Goal: Task Accomplishment & Management: Manage account settings

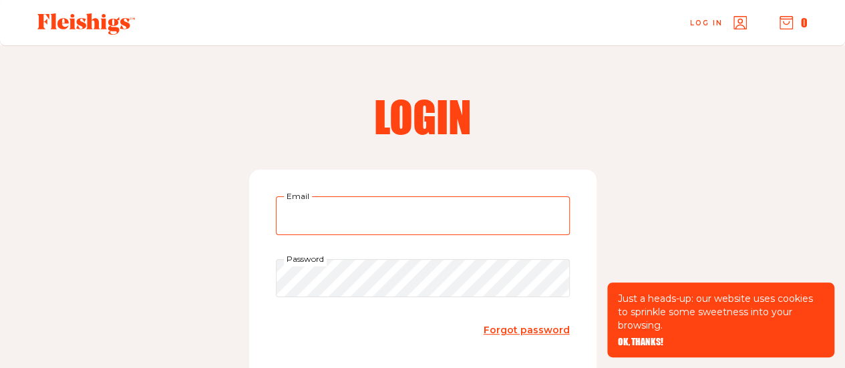
click at [414, 217] on input "Email" at bounding box center [423, 215] width 294 height 39
type input "asrubin10@gmail.com"
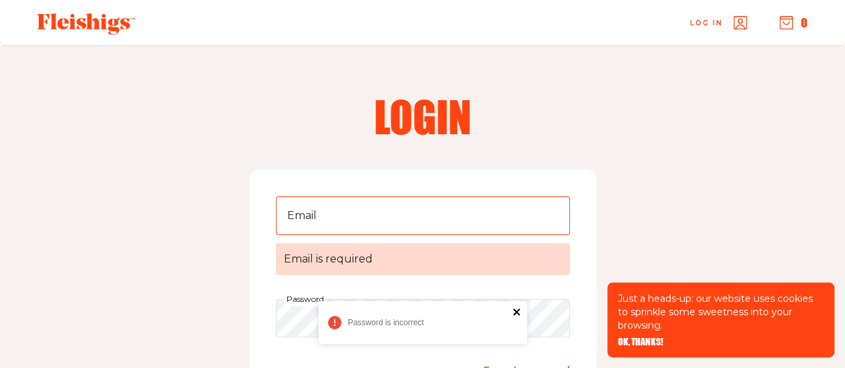
click at [517, 311] on icon "close" at bounding box center [516, 312] width 7 height 7
click at [327, 206] on input "Email Email is required" at bounding box center [423, 215] width 294 height 39
type input "asrubin10@gmail.com"
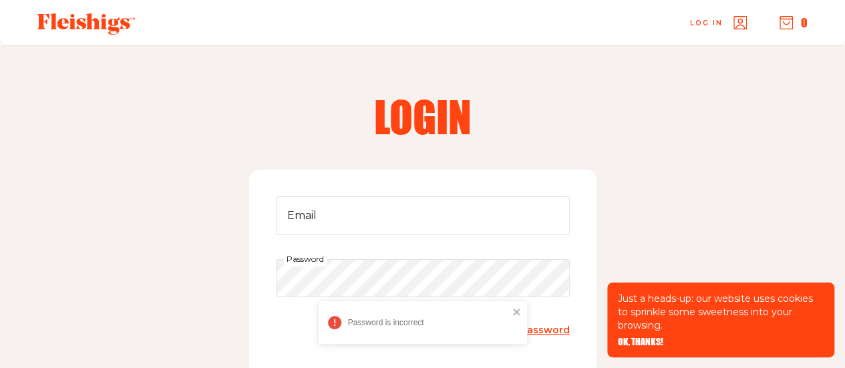
click at [673, 207] on div "Login Email Password Forgot password login New to our platform? Click Register …" at bounding box center [422, 289] width 845 height 488
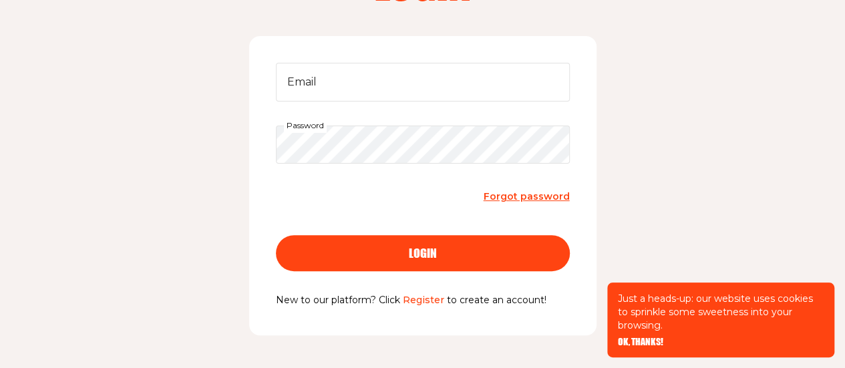
scroll to position [107, 0]
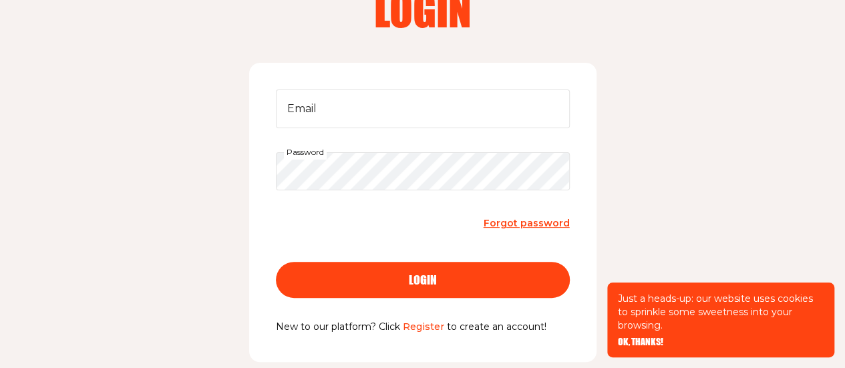
click at [518, 220] on span "Forgot password" at bounding box center [527, 223] width 86 height 12
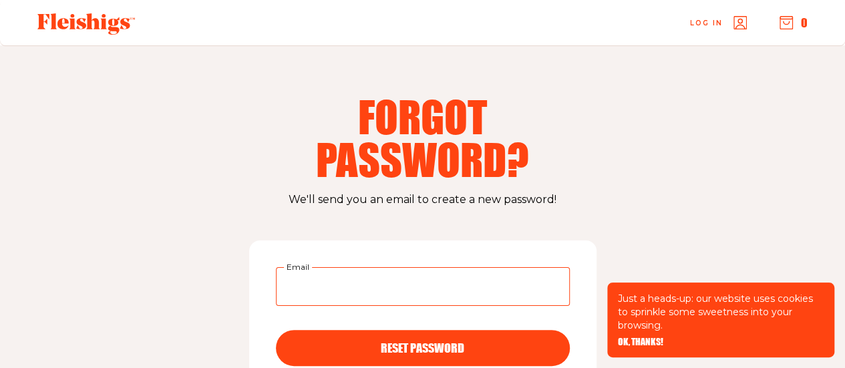
click at [363, 285] on input "Email" at bounding box center [423, 286] width 294 height 39
type input "asrubin10@gmail.com"
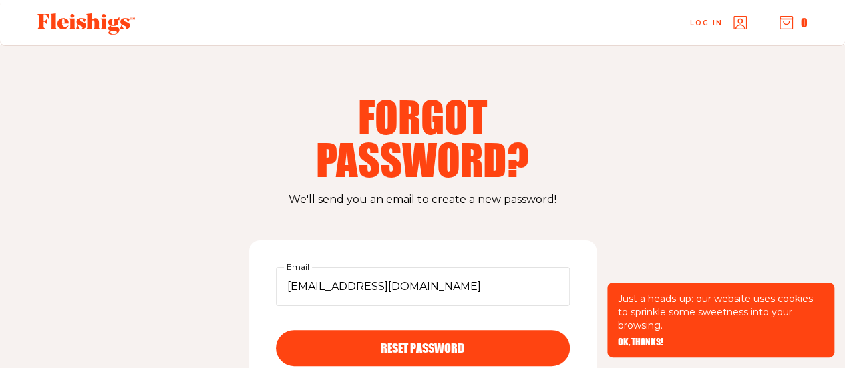
click at [422, 340] on button "RESET PASSWORD" at bounding box center [423, 348] width 294 height 36
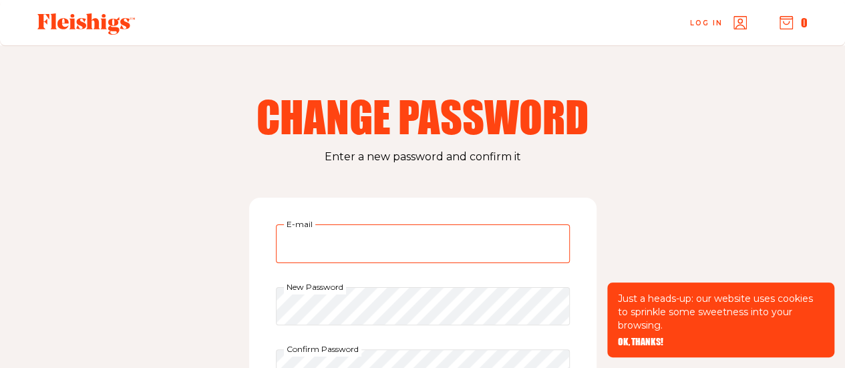
click at [455, 234] on input "E-mail" at bounding box center [423, 243] width 294 height 39
type input "asrubin10@gmail.com"
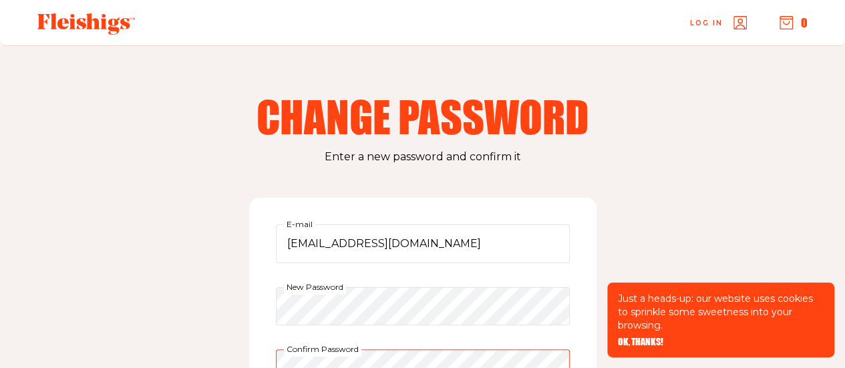
scroll to position [19, 0]
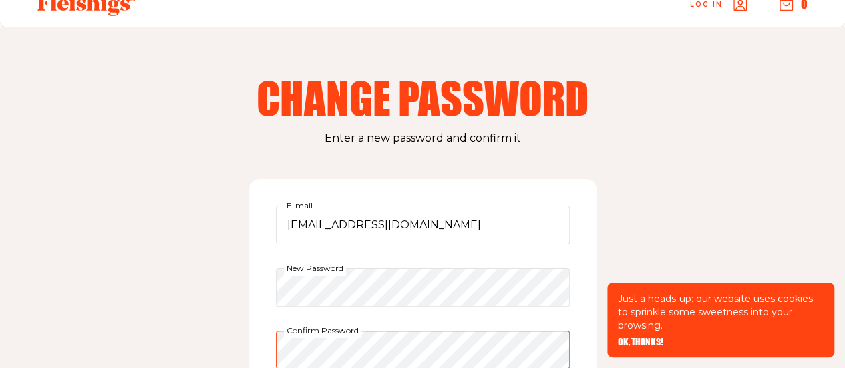
click at [688, 188] on div "Change Password Enter a new password and confirm it asrubin10@gmail.com E-mail …" at bounding box center [422, 303] width 845 height 552
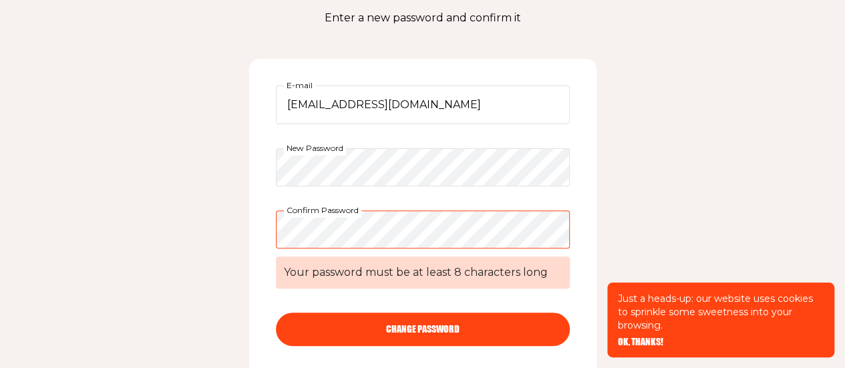
scroll to position [152, 0]
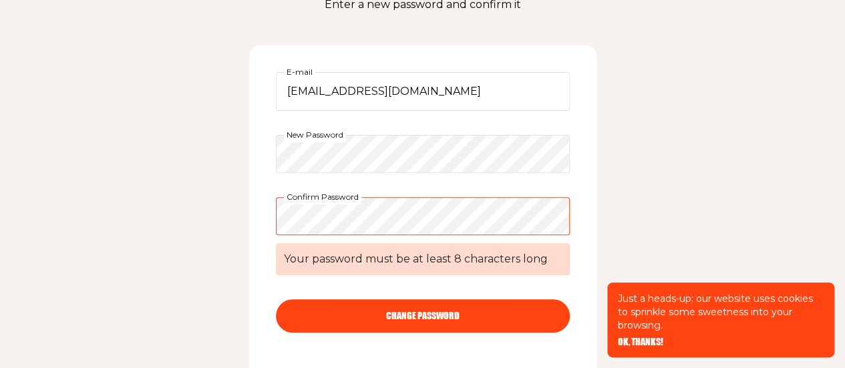
click at [441, 308] on button "CHANGE PASSWORD" at bounding box center [423, 315] width 294 height 33
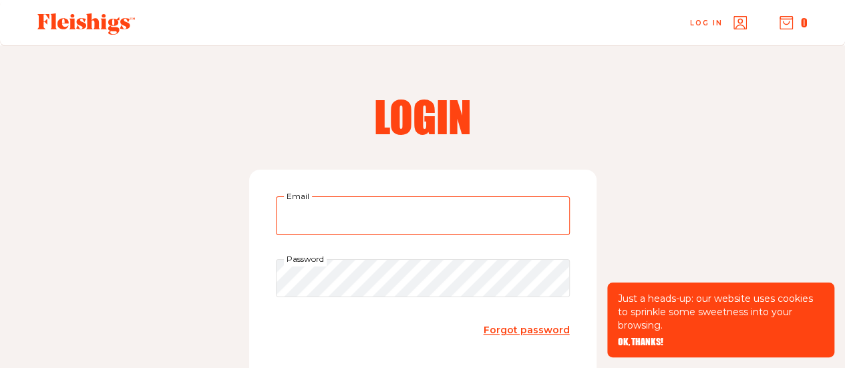
click at [327, 211] on input "Email" at bounding box center [423, 215] width 294 height 39
type input "asrubin10@gmail.com"
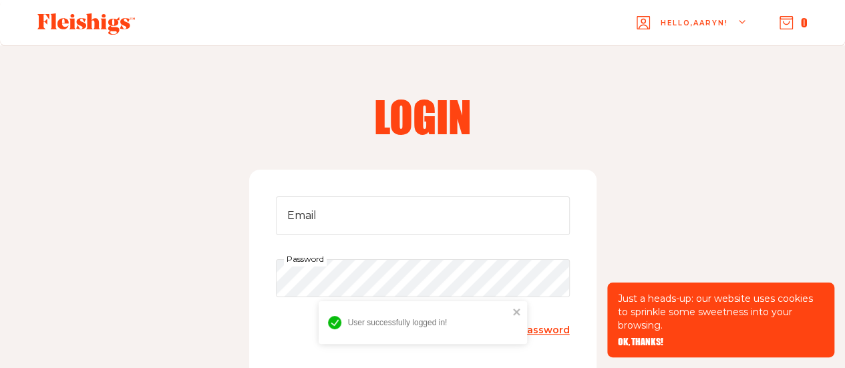
click at [687, 18] on span "Hello, Aaryn !" at bounding box center [694, 33] width 67 height 31
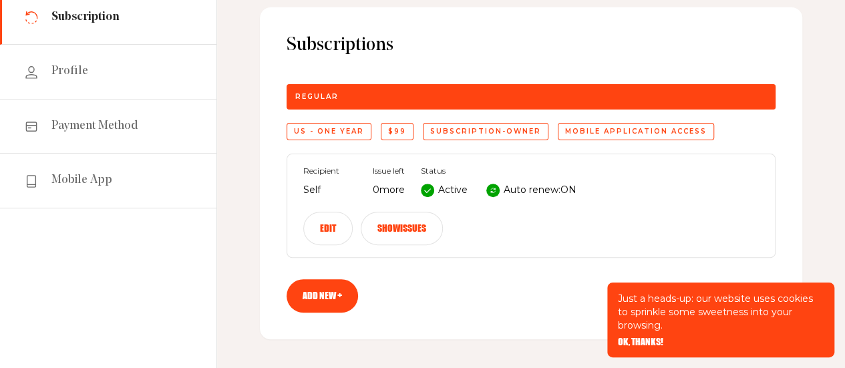
scroll to position [160, 0]
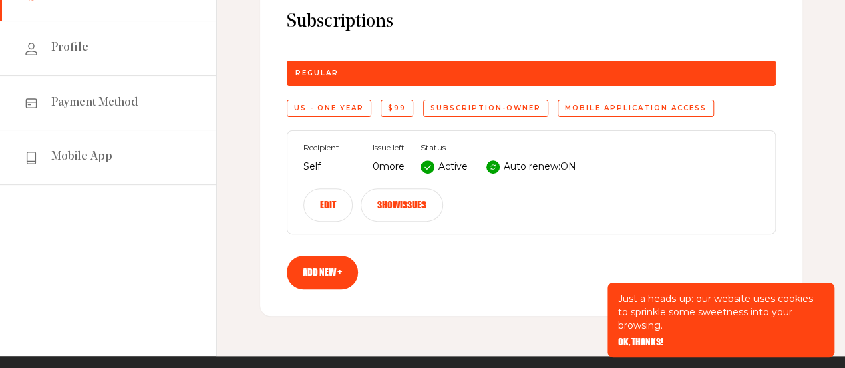
click at [321, 202] on button "Edit" at bounding box center [327, 204] width 49 height 33
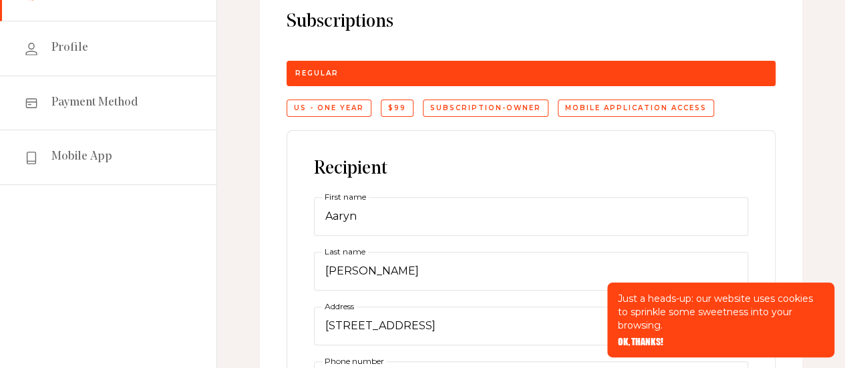
click at [544, 170] on div "Recipient Aaryn First name [PERSON_NAME] Last name [GEOGRAPHIC_DATA][PERSON_NAM…" at bounding box center [531, 333] width 434 height 351
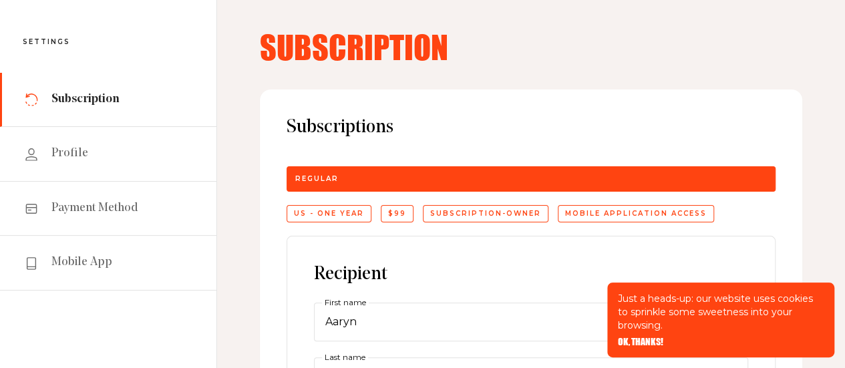
scroll to position [53, 0]
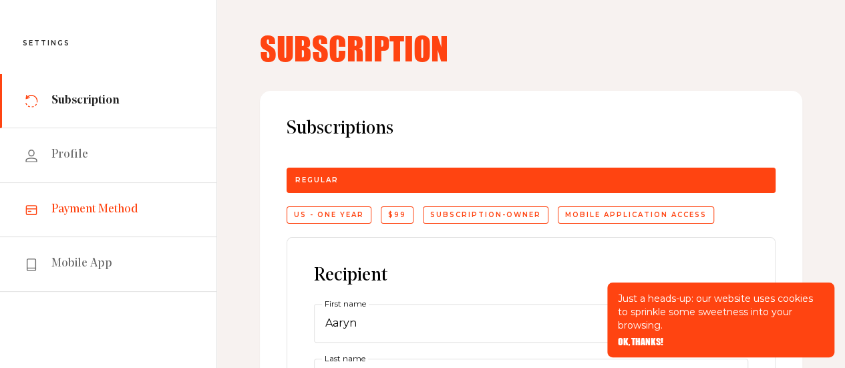
click at [111, 212] on span "Payment Method" at bounding box center [94, 210] width 87 height 16
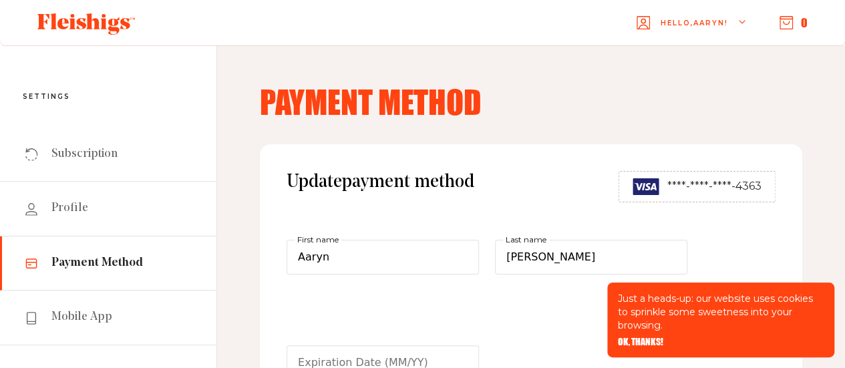
click at [446, 208] on div "Update payment method ****-****-****-4363 Aaryn First name [PERSON_NAME] Last n…" at bounding box center [531, 301] width 542 height 315
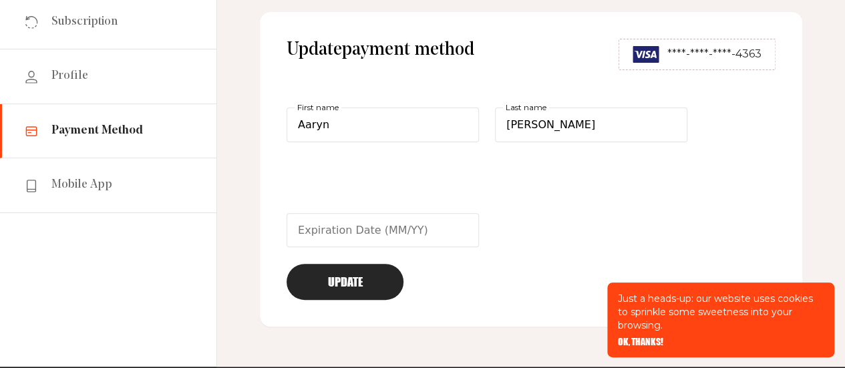
scroll to position [134, 0]
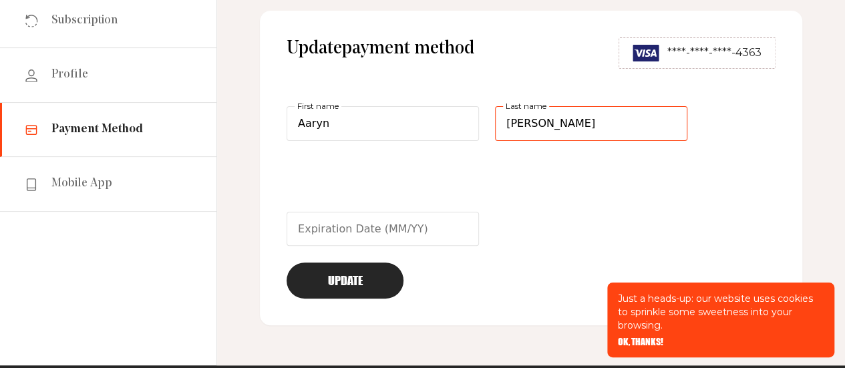
click at [594, 125] on input "[PERSON_NAME]" at bounding box center [591, 123] width 192 height 35
type input "H"
type input "[PERSON_NAME]"
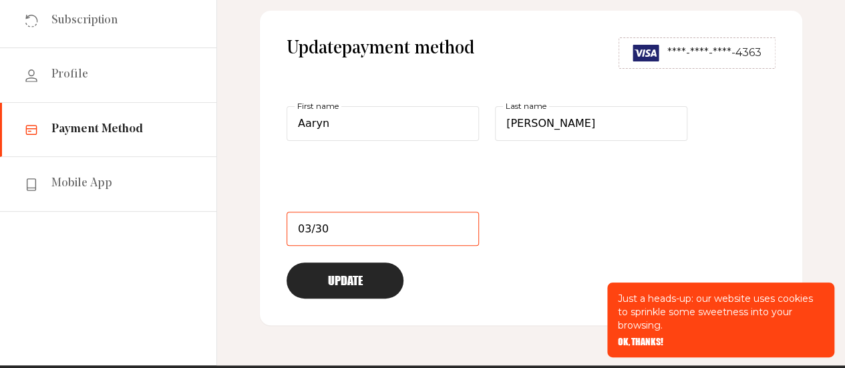
type input "03/30"
click at [323, 274] on button "Update" at bounding box center [345, 280] width 117 height 36
click at [362, 289] on button "Update" at bounding box center [345, 280] width 117 height 36
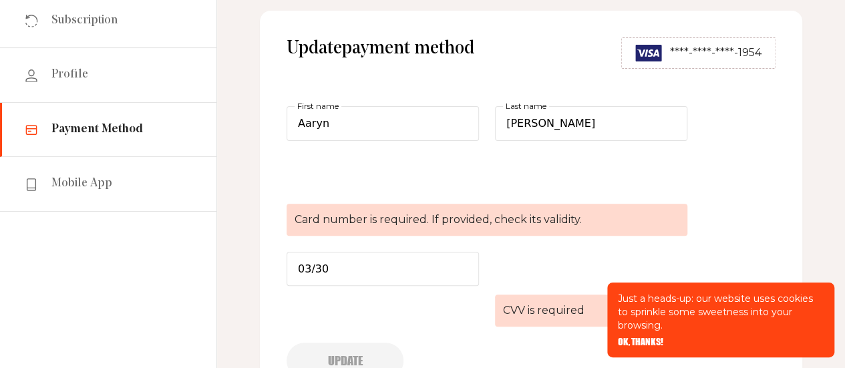
click at [807, 196] on div "Payment Method Update payment method ****-****-****-1954 Aaryn First name [PERS…" at bounding box center [531, 179] width 628 height 534
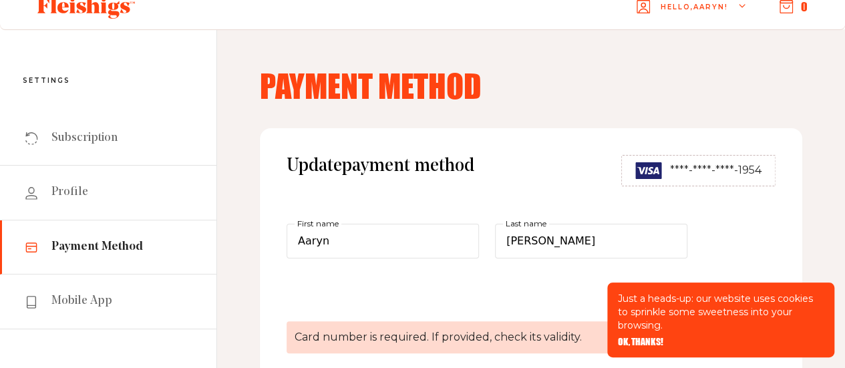
scroll to position [0, 0]
